Goal: Go to known website: Access a specific website the user already knows

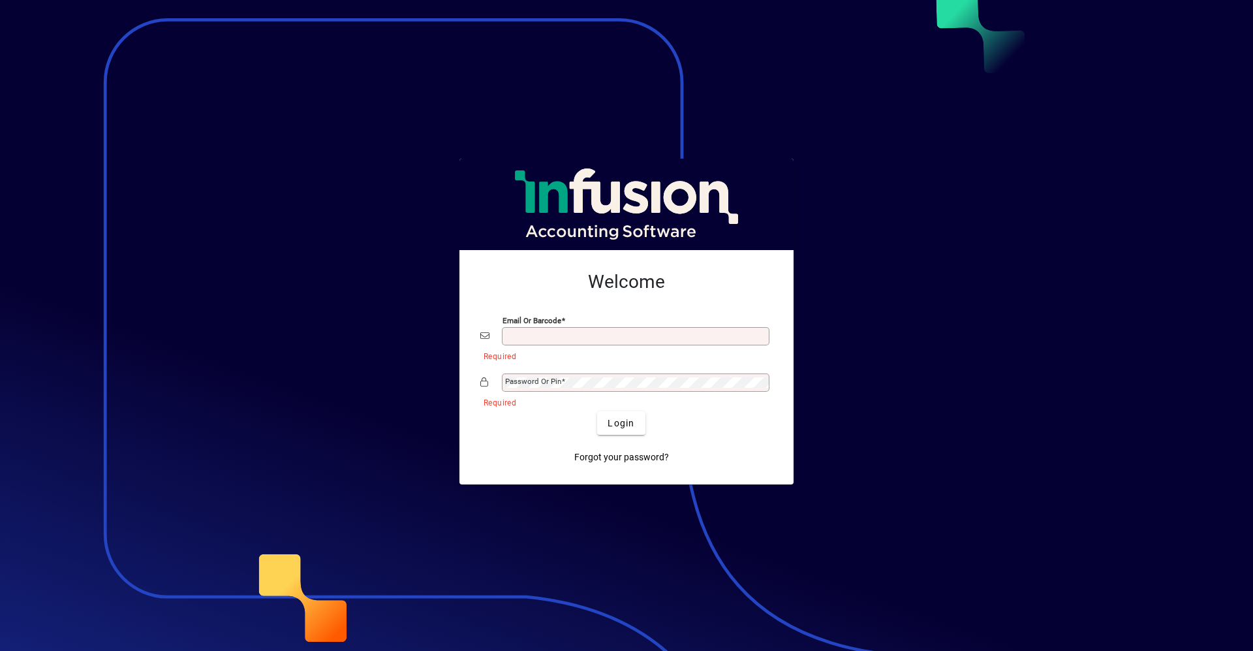
click at [597, 411] on button "Login" at bounding box center [621, 422] width 48 height 23
type input "**********"
click at [597, 411] on button "Login" at bounding box center [621, 422] width 48 height 23
